Goal: Transaction & Acquisition: Purchase product/service

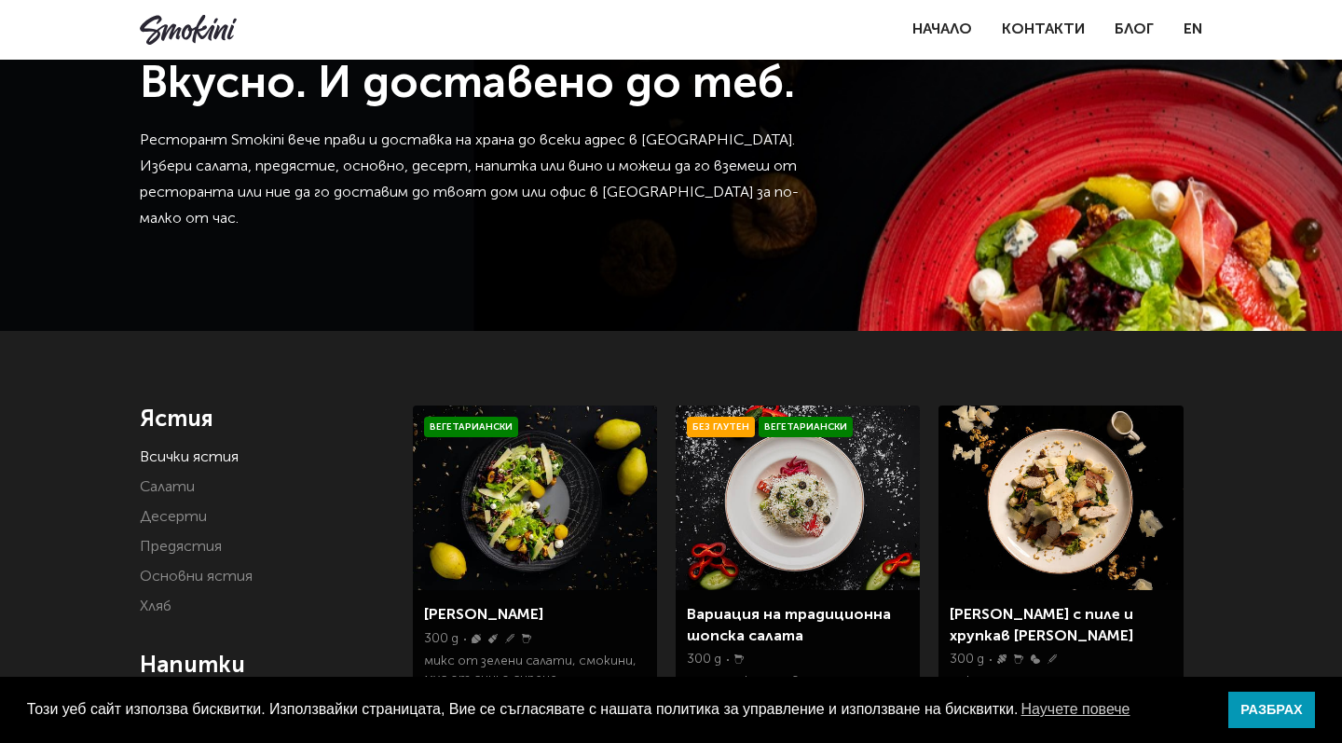
scroll to position [40, 0]
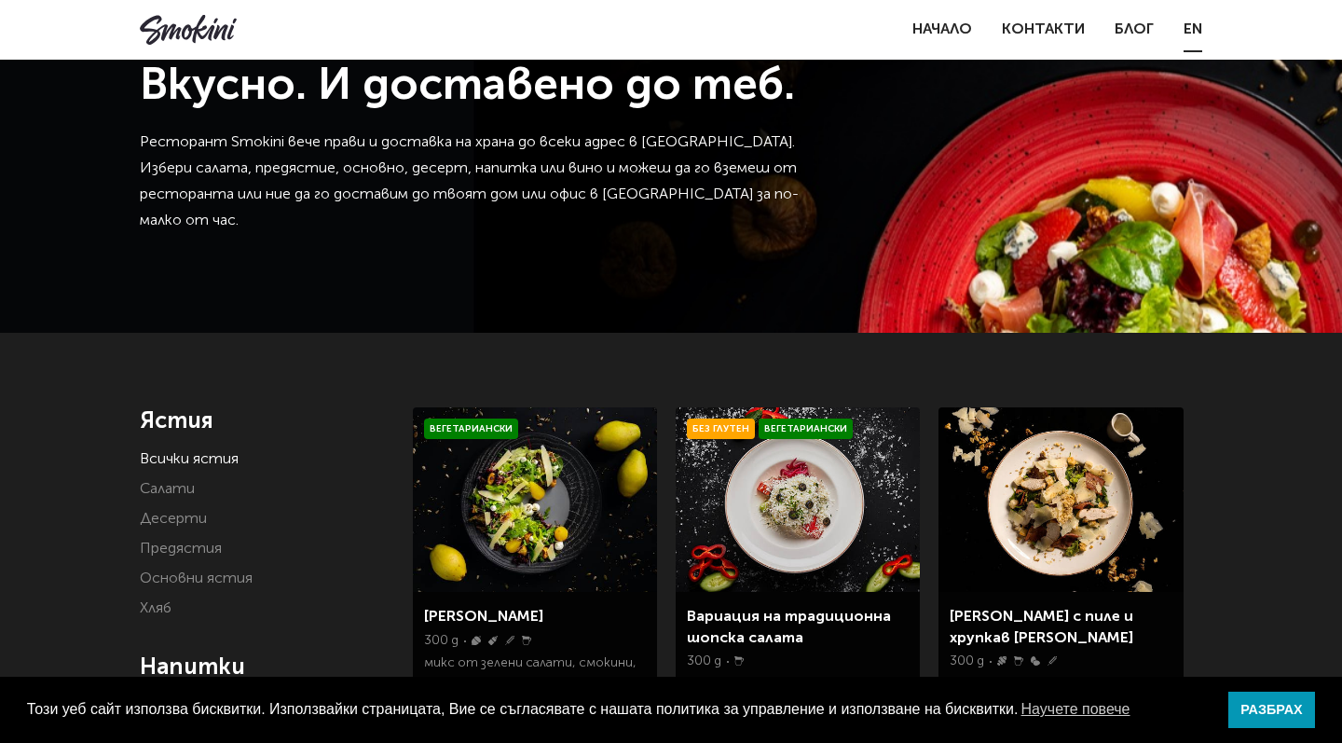
click at [1191, 28] on link "EN" at bounding box center [1193, 30] width 19 height 26
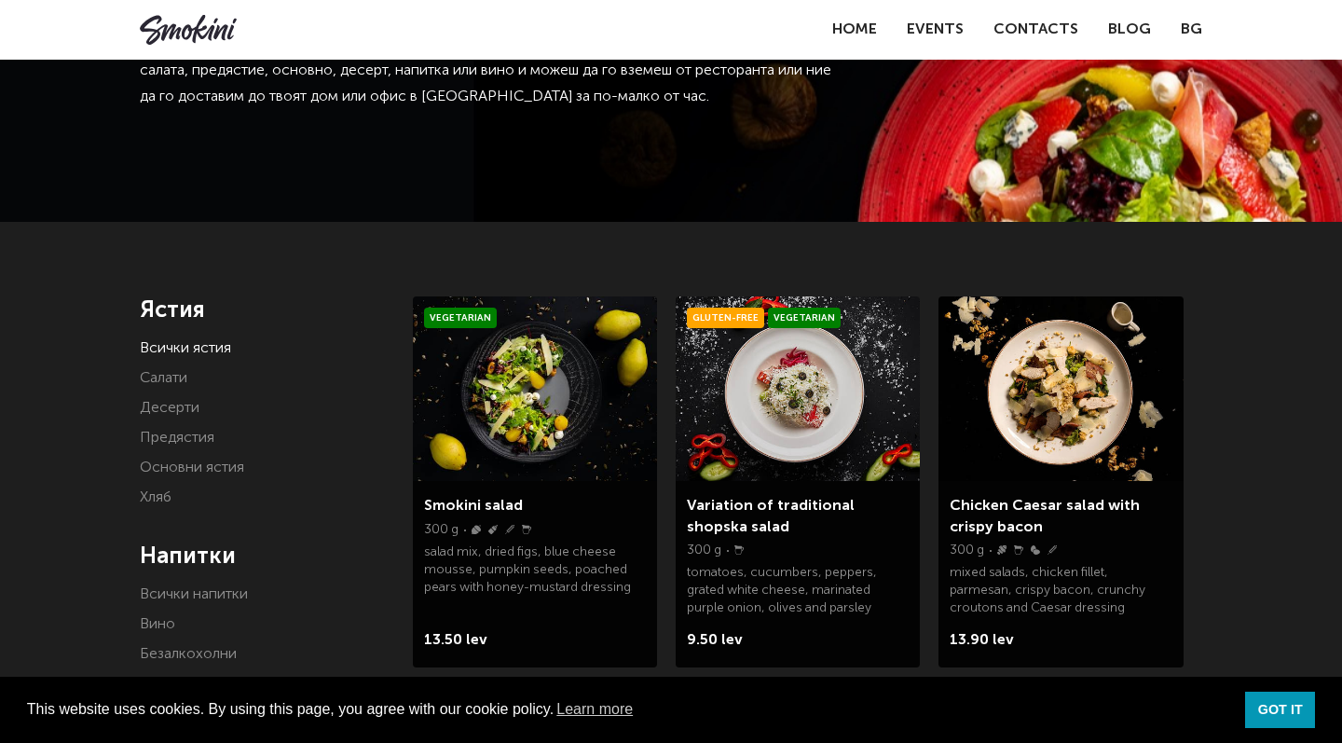
scroll to position [281, 0]
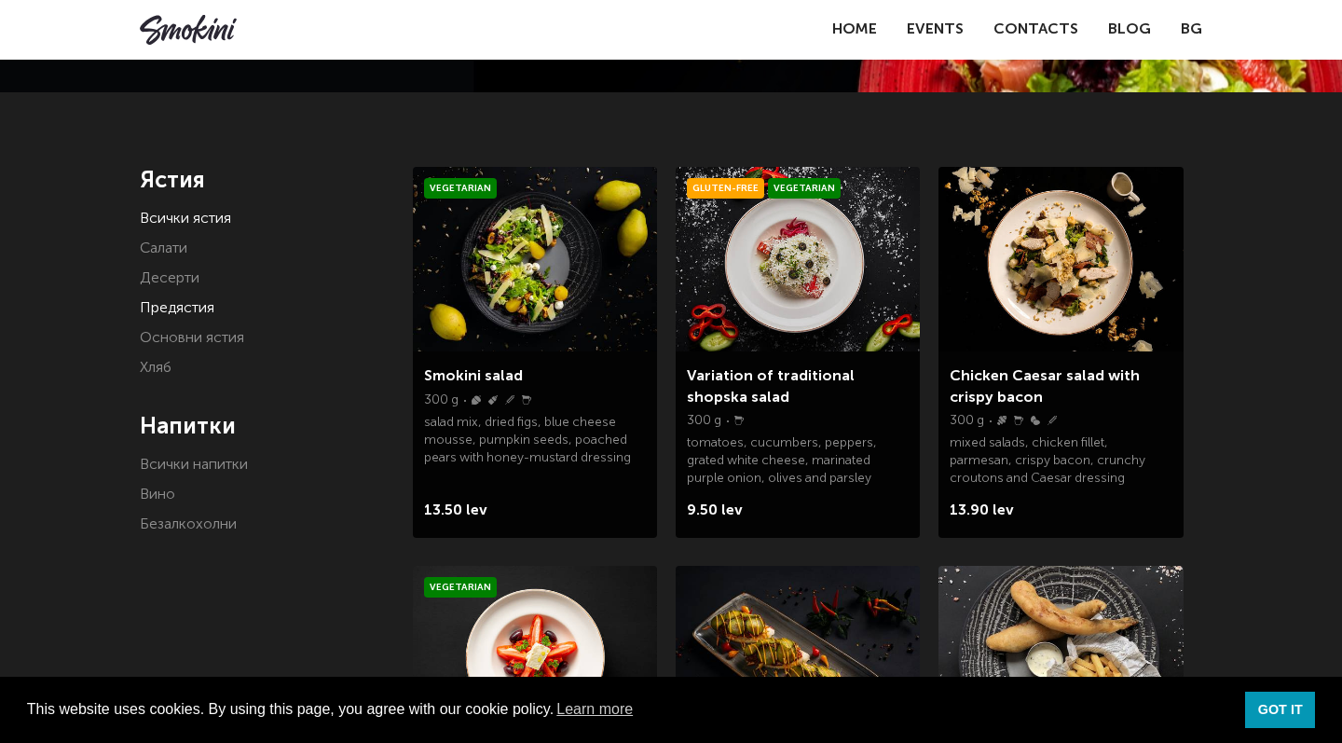
click at [171, 301] on link "Предястия" at bounding box center [177, 308] width 75 height 15
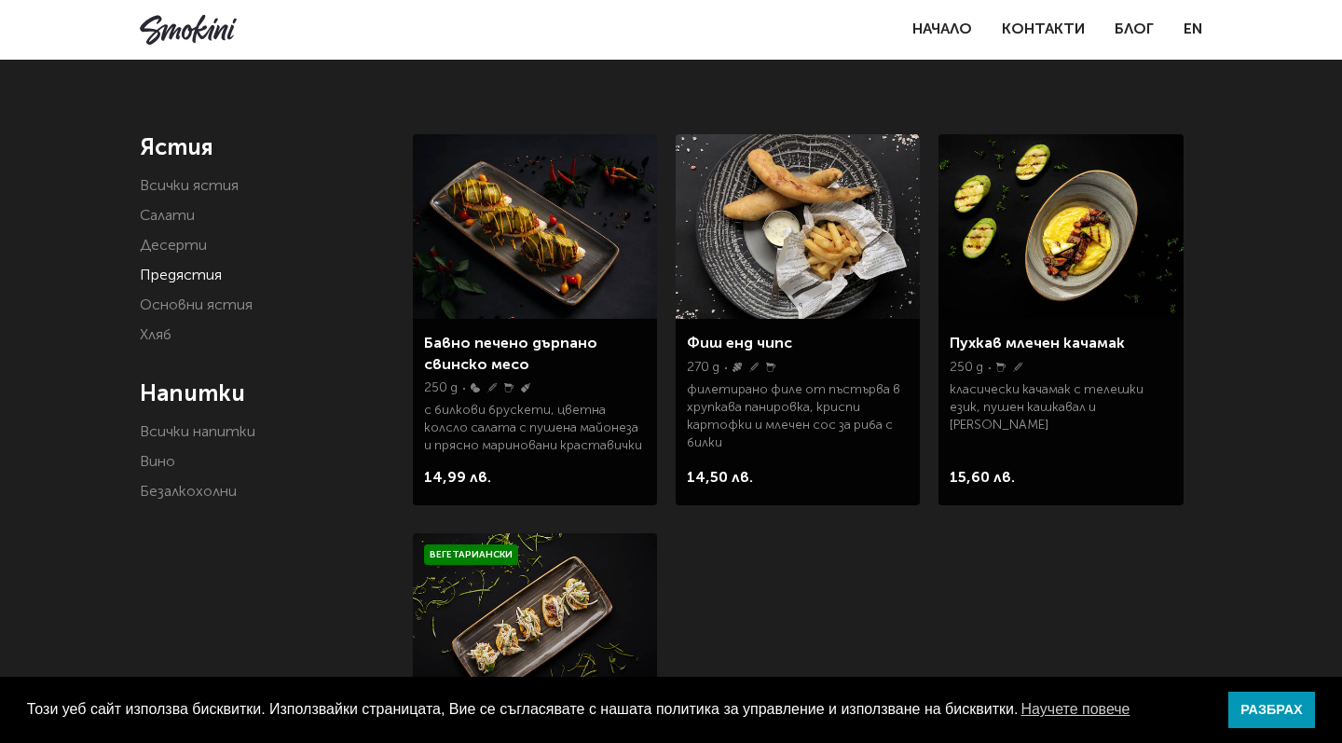
scroll to position [319, 0]
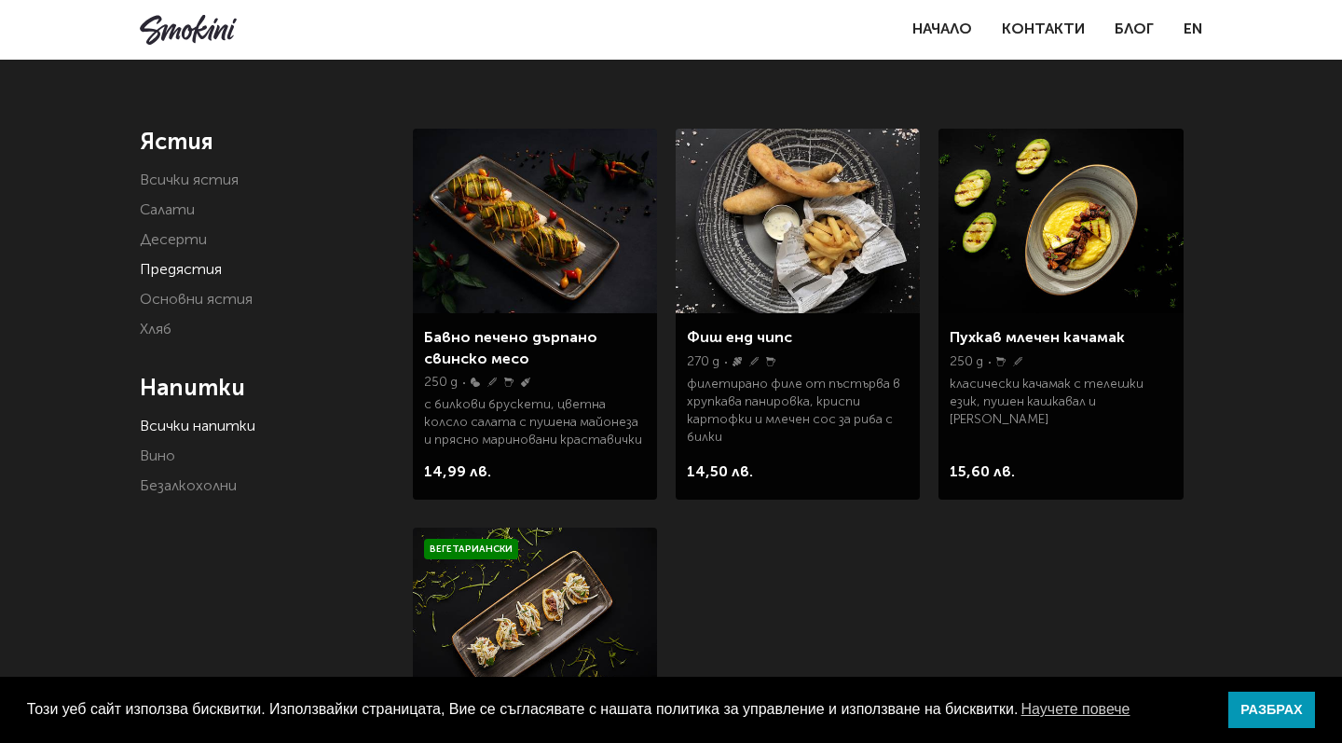
click at [185, 431] on link "Всички напитки" at bounding box center [198, 426] width 116 height 15
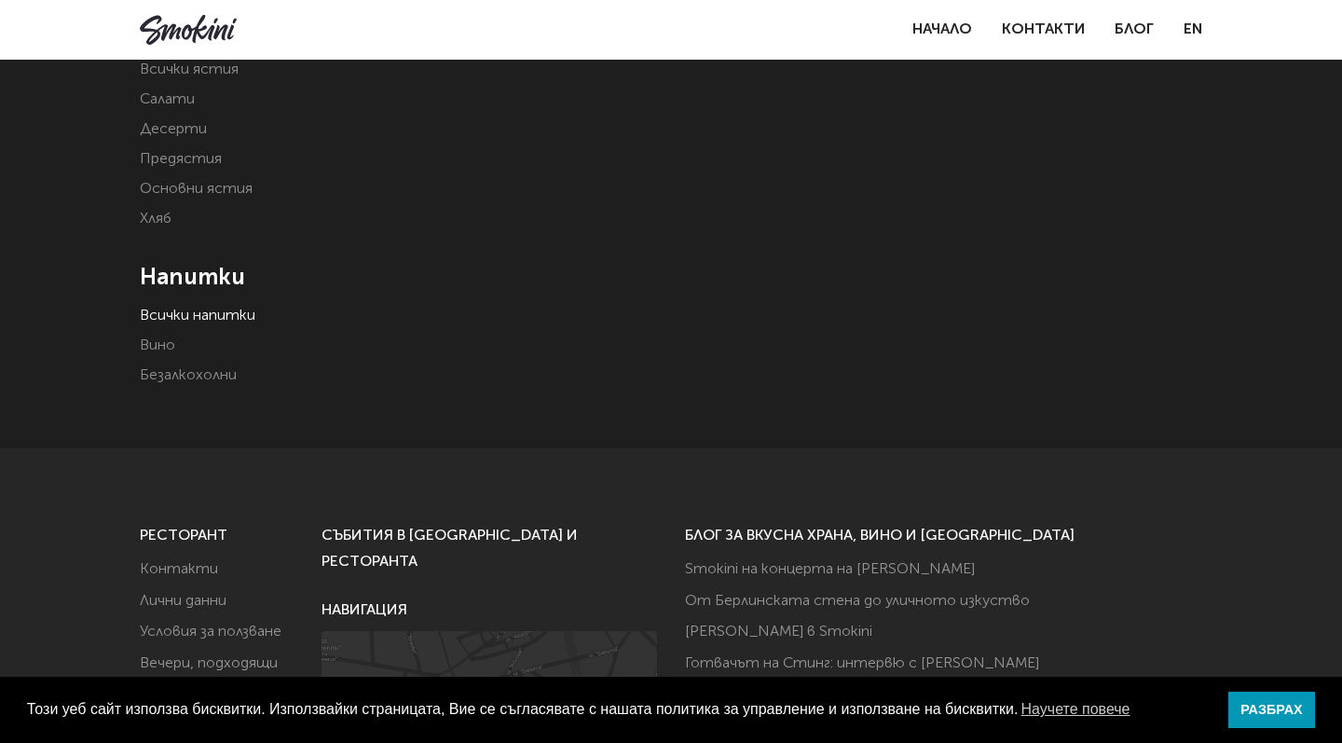
scroll to position [427, 0]
click at [199, 381] on link "Безалкохолни" at bounding box center [188, 378] width 97 height 15
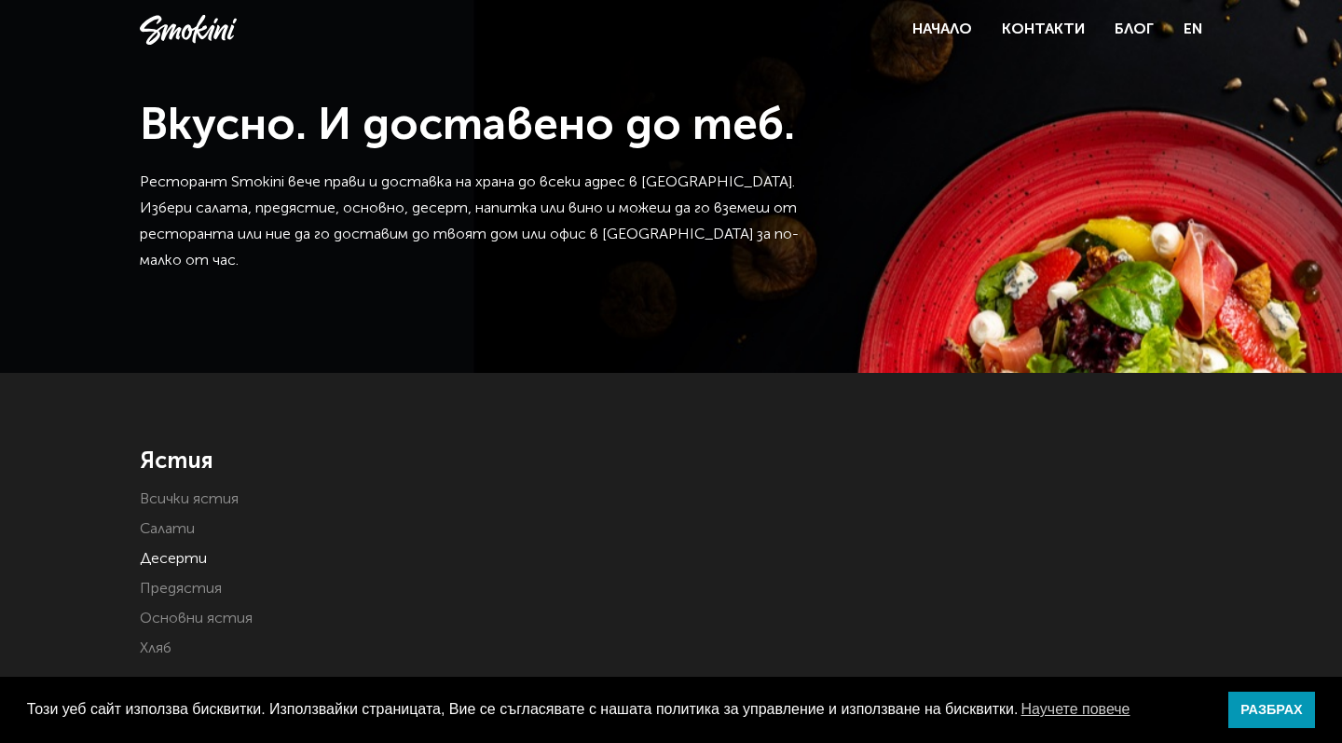
click at [166, 555] on link "Десерти" at bounding box center [173, 559] width 67 height 15
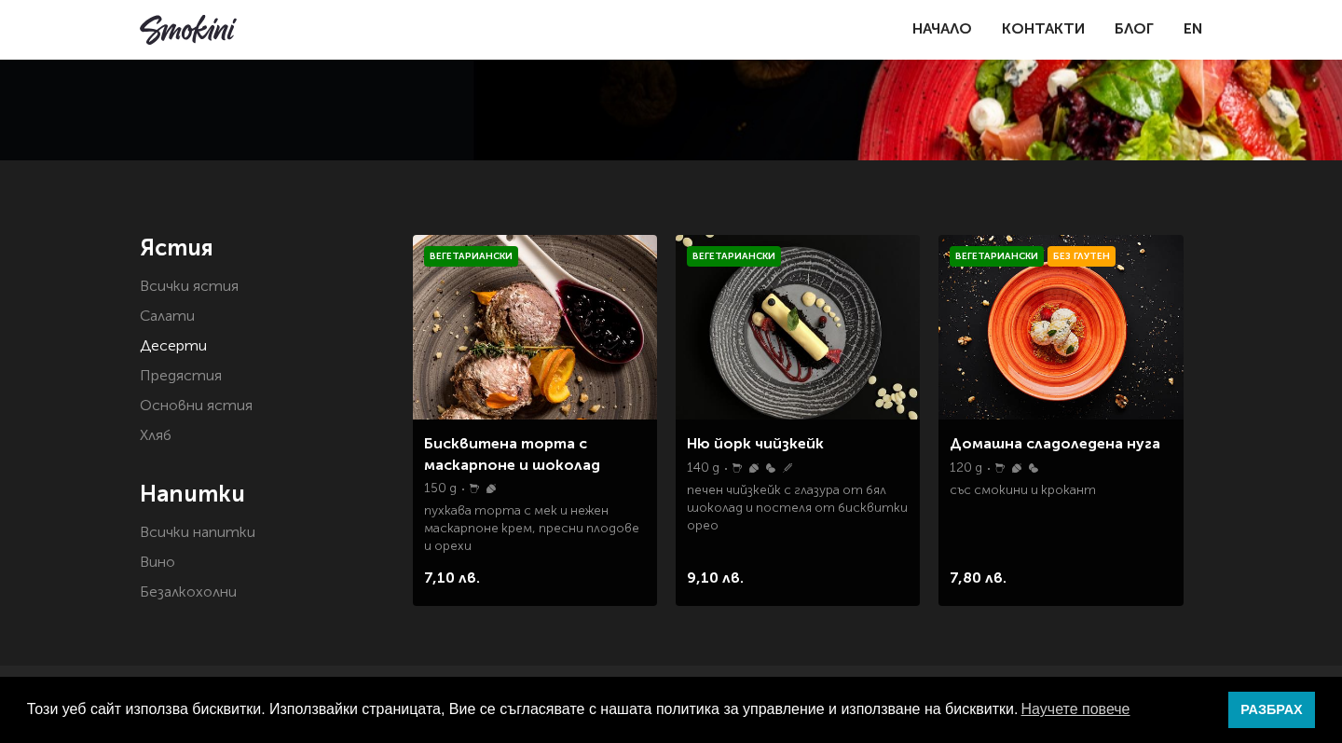
scroll to position [40, 0]
